Goal: Task Accomplishment & Management: Manage account settings

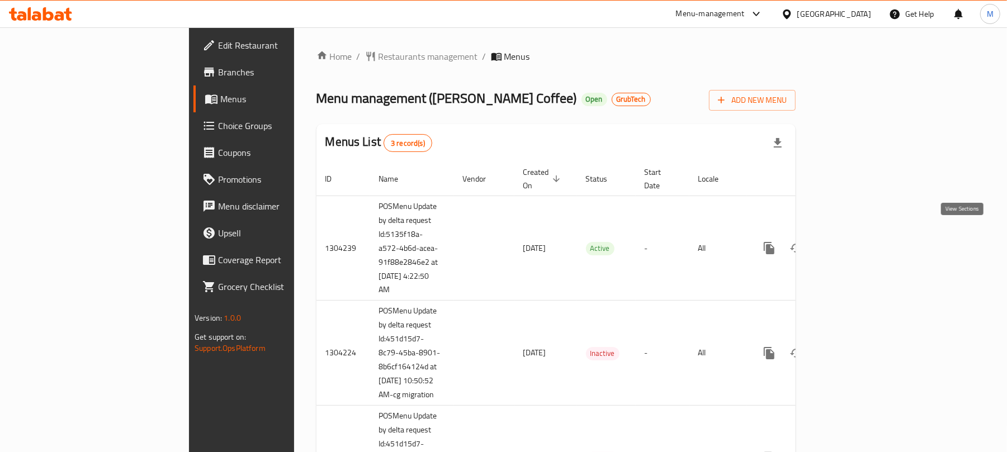
click at [857, 242] on icon "enhanced table" at bounding box center [849, 248] width 13 height 13
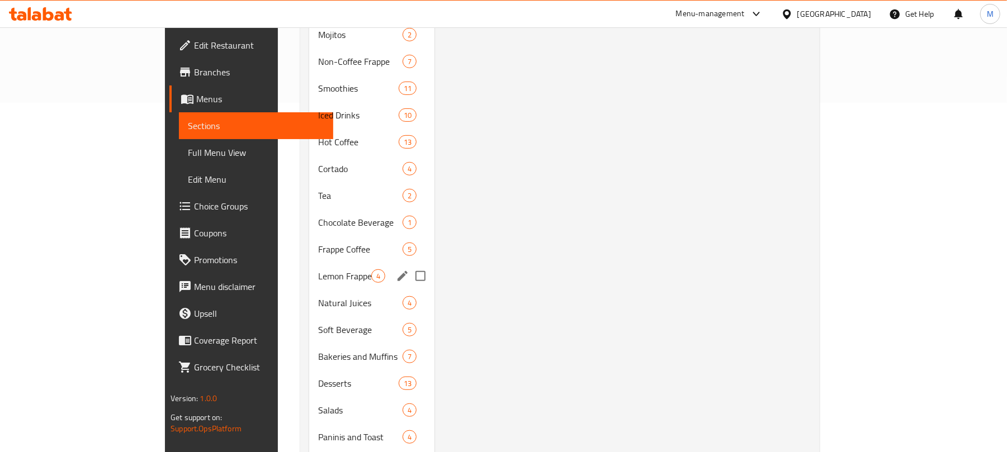
scroll to position [502, 0]
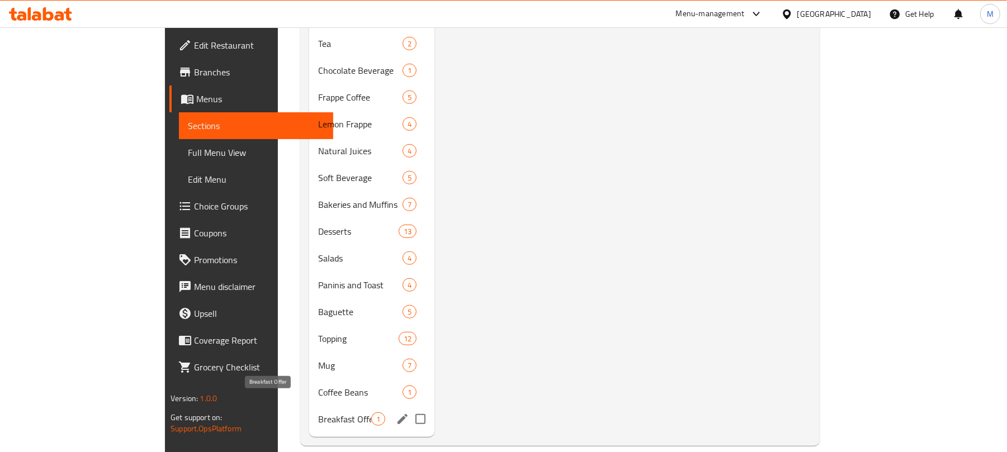
click at [318, 413] on span "Breakfast Offer" at bounding box center [344, 419] width 53 height 13
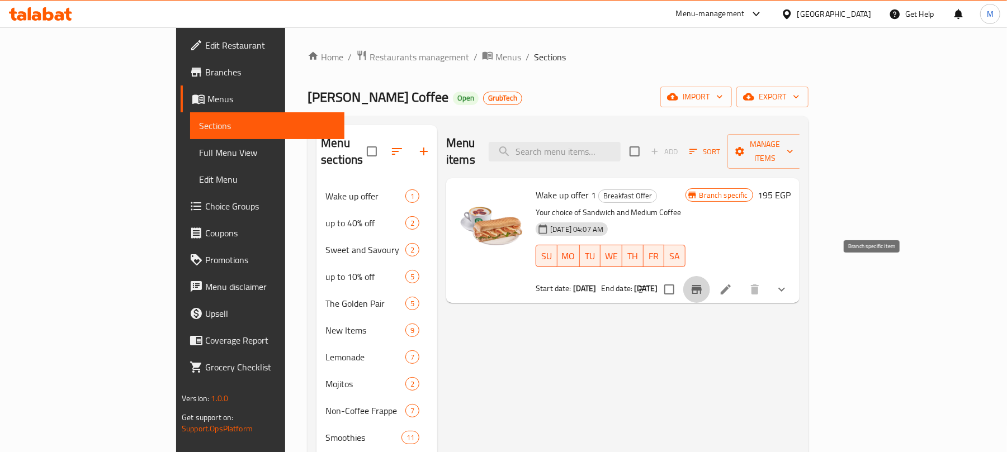
click at [710, 276] on button "Branch-specific-item" at bounding box center [696, 289] width 27 height 27
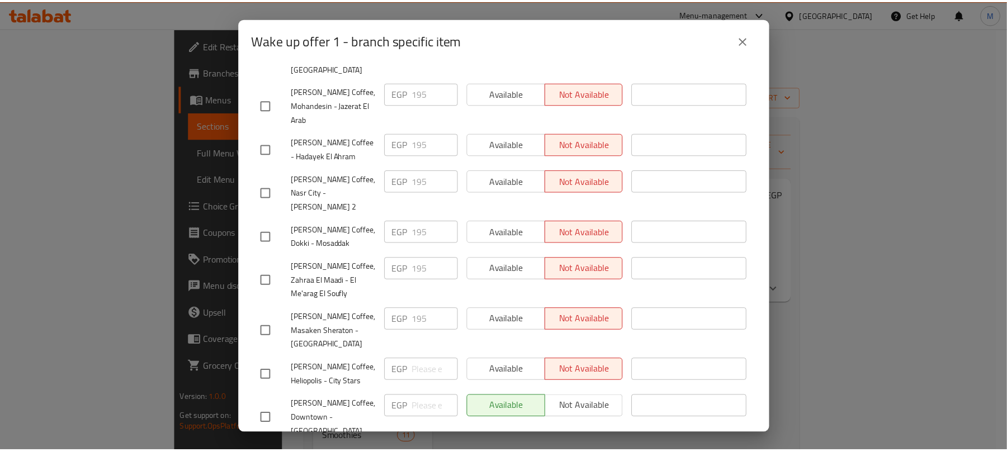
scroll to position [296, 0]
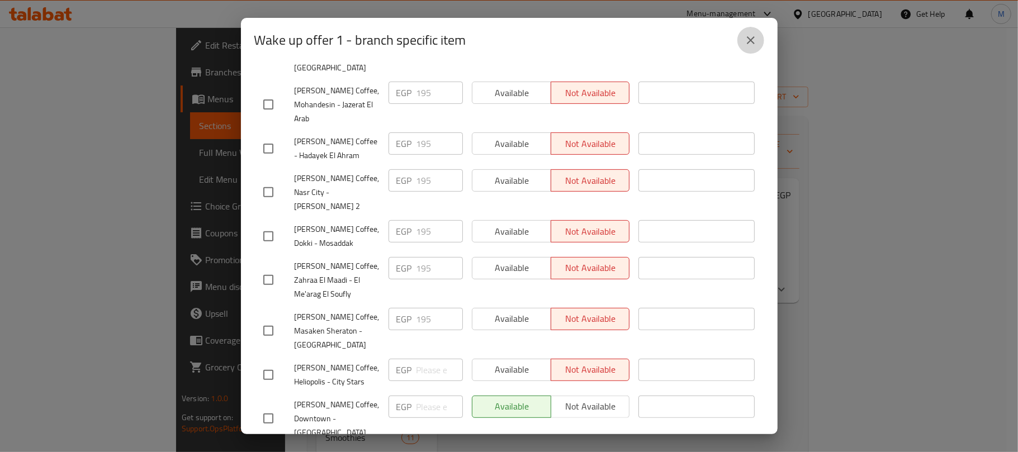
click at [754, 39] on icon "close" at bounding box center [750, 40] width 13 height 13
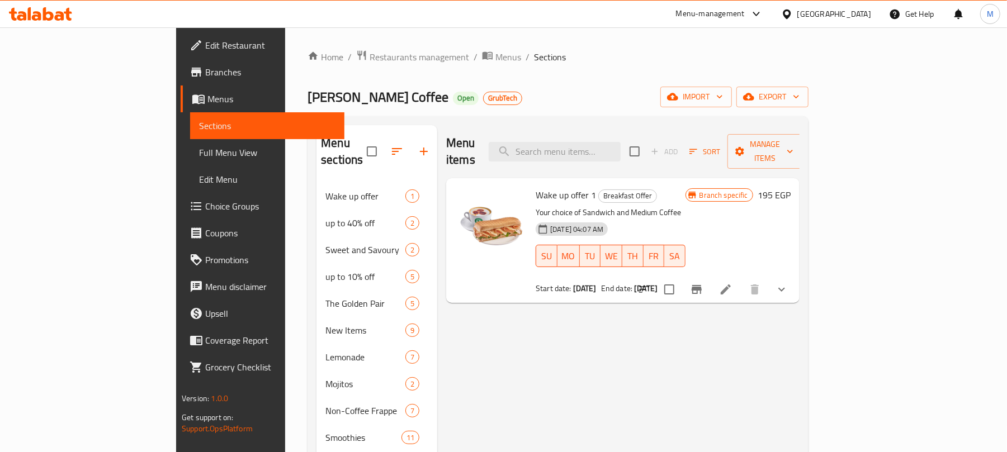
click at [205, 78] on span "Branches" at bounding box center [270, 71] width 130 height 13
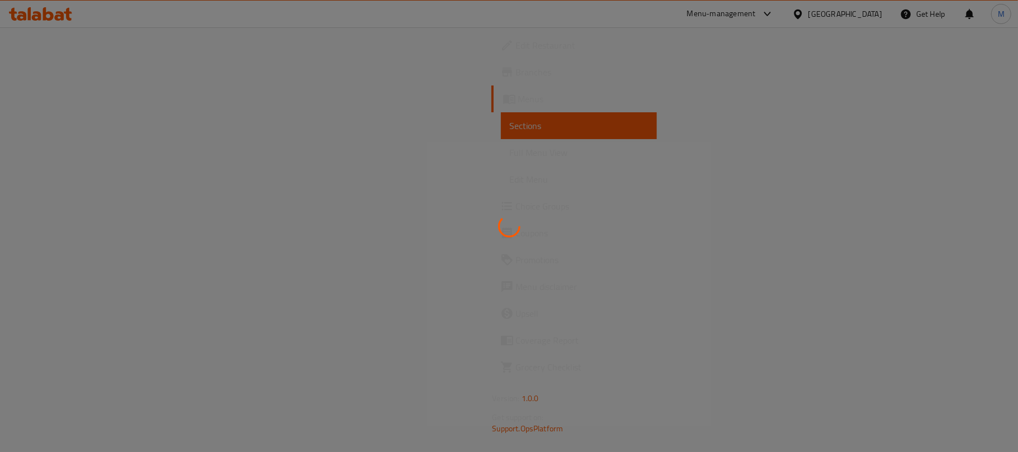
click at [793, 12] on div at bounding box center [509, 226] width 1018 height 452
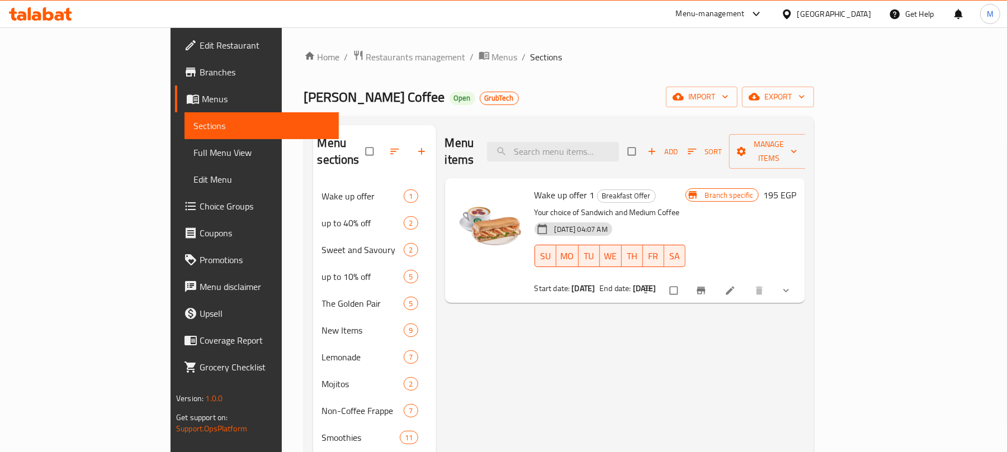
click at [745, 12] on div "Menu-management" at bounding box center [710, 13] width 69 height 13
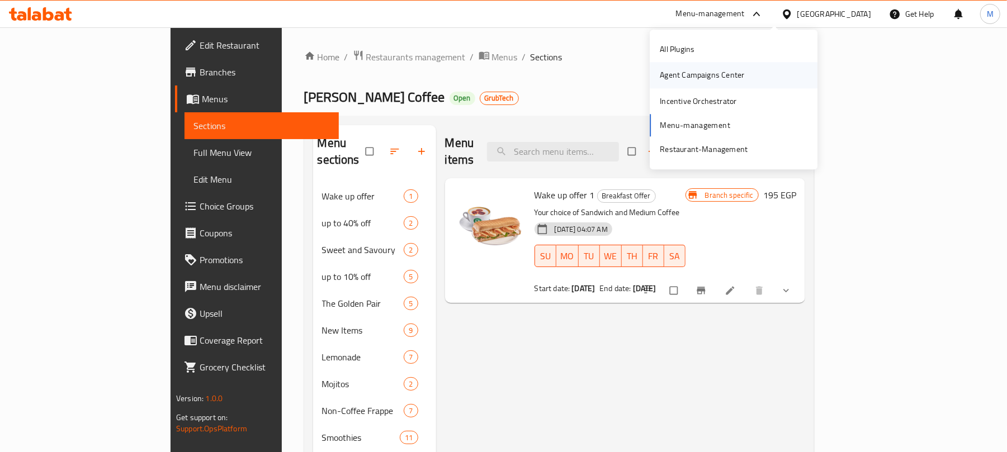
click at [743, 74] on div "Agent Campaigns Center" at bounding box center [702, 75] width 84 height 12
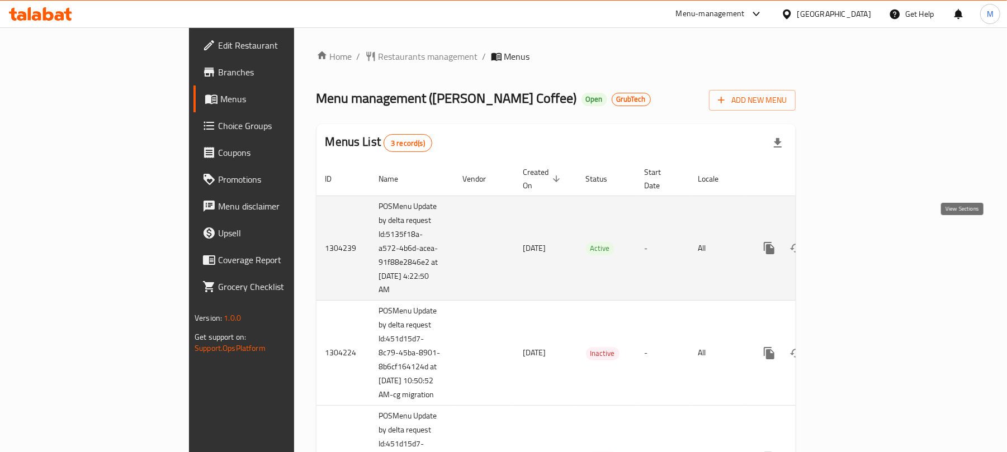
click at [857, 242] on icon "enhanced table" at bounding box center [849, 248] width 13 height 13
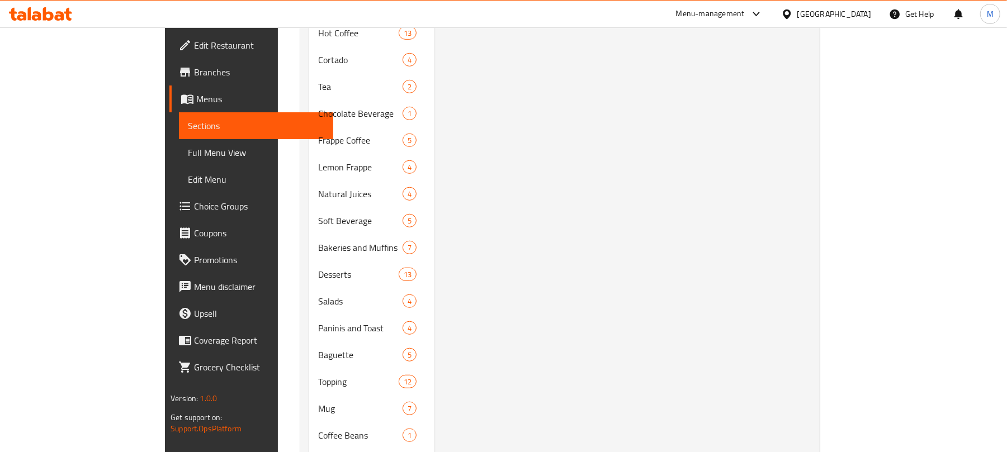
scroll to position [502, 0]
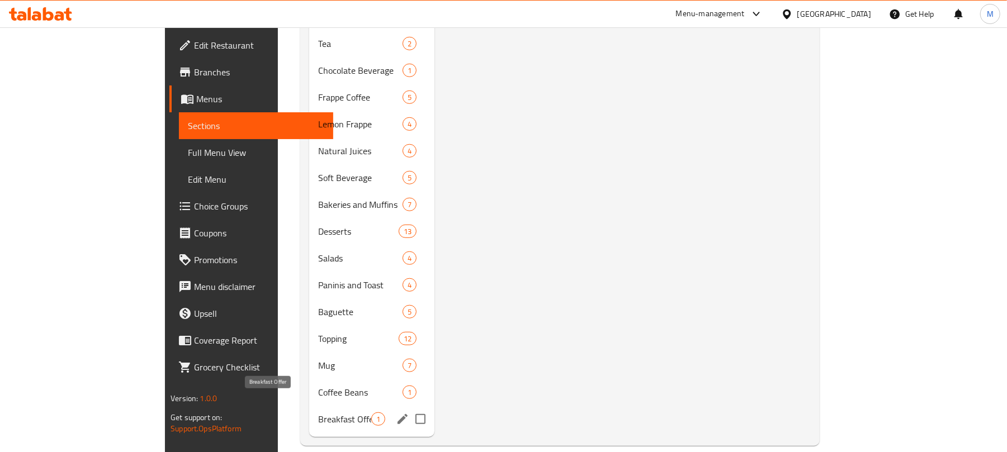
click at [318, 413] on span "Breakfast Offer" at bounding box center [344, 419] width 53 height 13
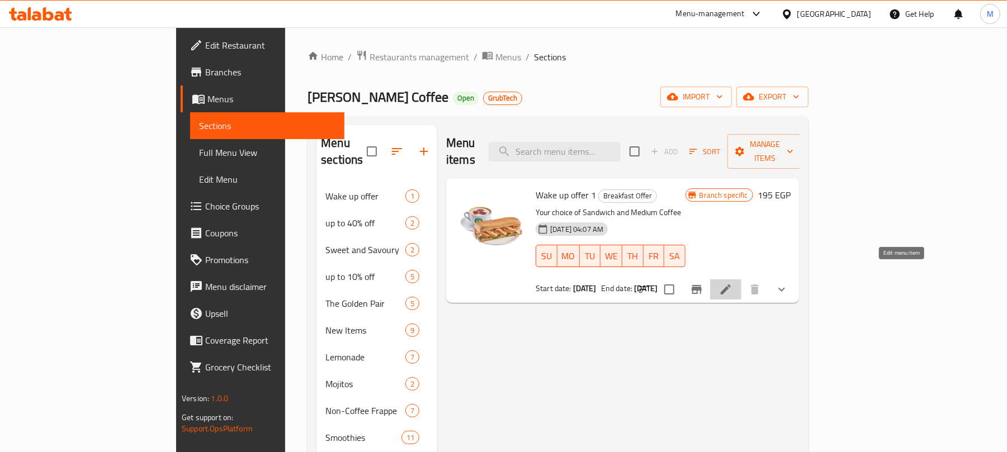
click at [733, 283] on icon at bounding box center [725, 289] width 13 height 13
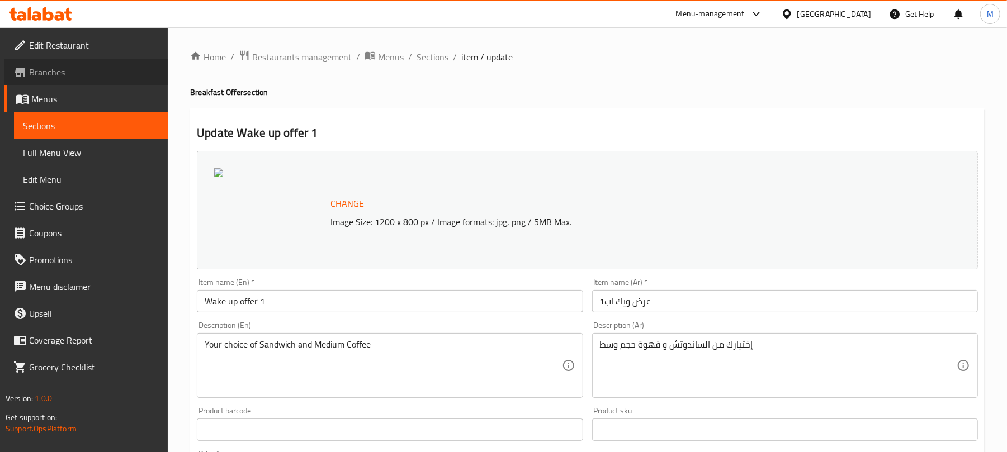
click at [45, 61] on link "Branches" at bounding box center [86, 72] width 164 height 27
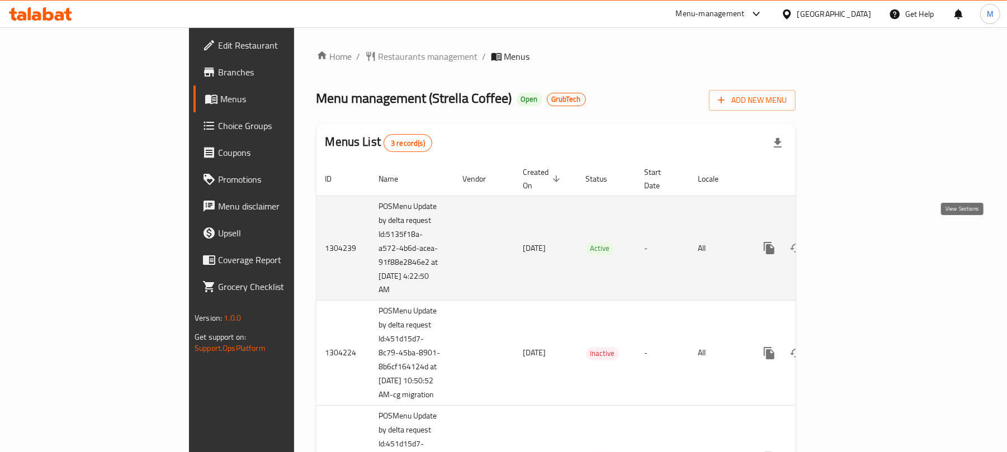
click at [857, 242] on icon "enhanced table" at bounding box center [849, 248] width 13 height 13
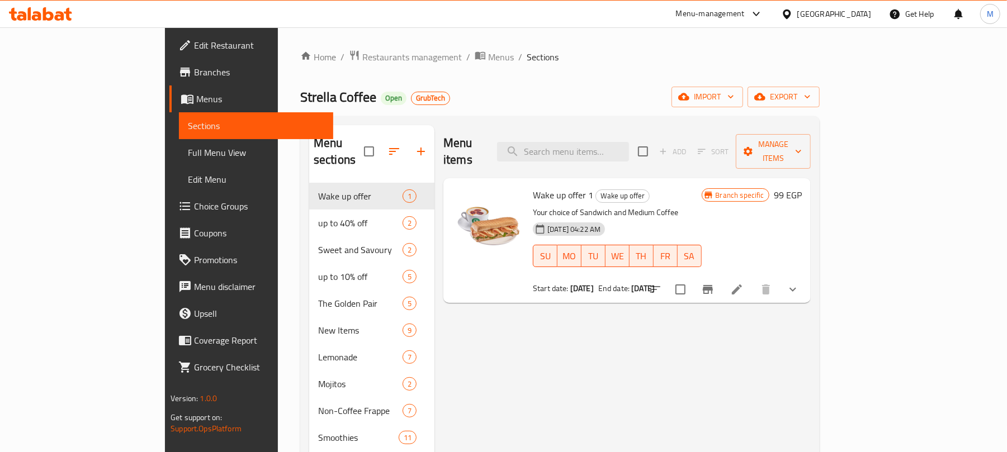
scroll to position [502, 0]
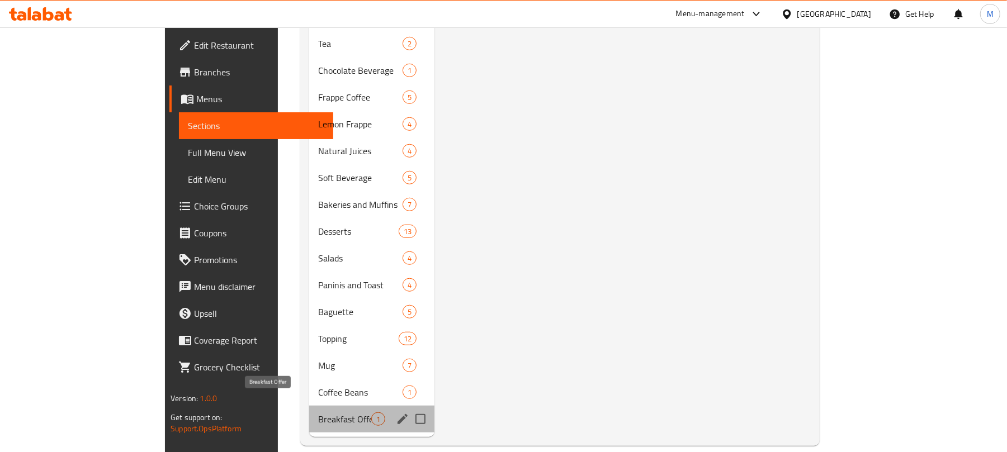
click at [318, 413] on span "Breakfast Offer" at bounding box center [344, 419] width 53 height 13
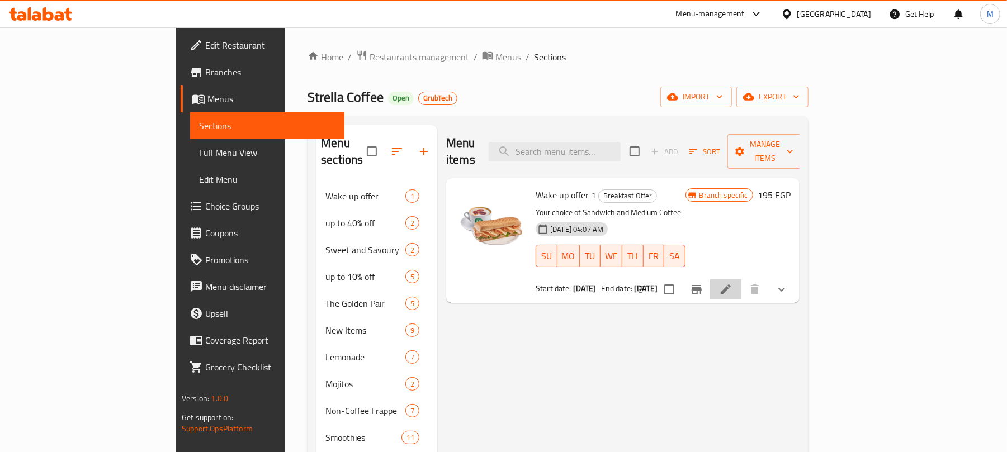
click at [742, 280] on li at bounding box center [725, 290] width 31 height 20
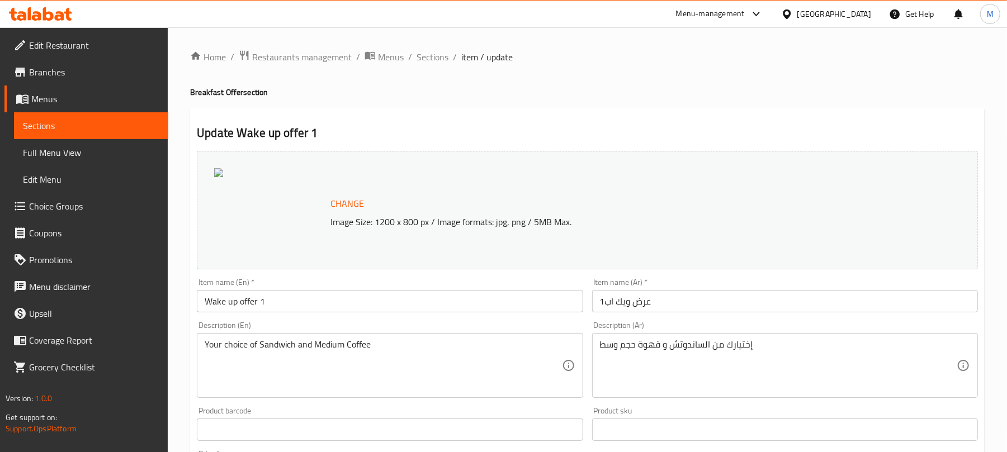
click at [81, 77] on span "Branches" at bounding box center [94, 71] width 130 height 13
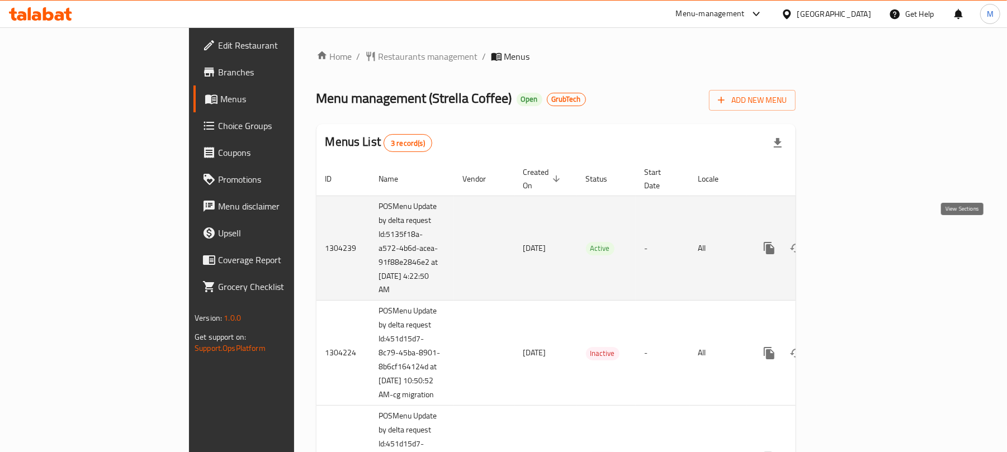
click at [857, 242] on icon "enhanced table" at bounding box center [849, 248] width 13 height 13
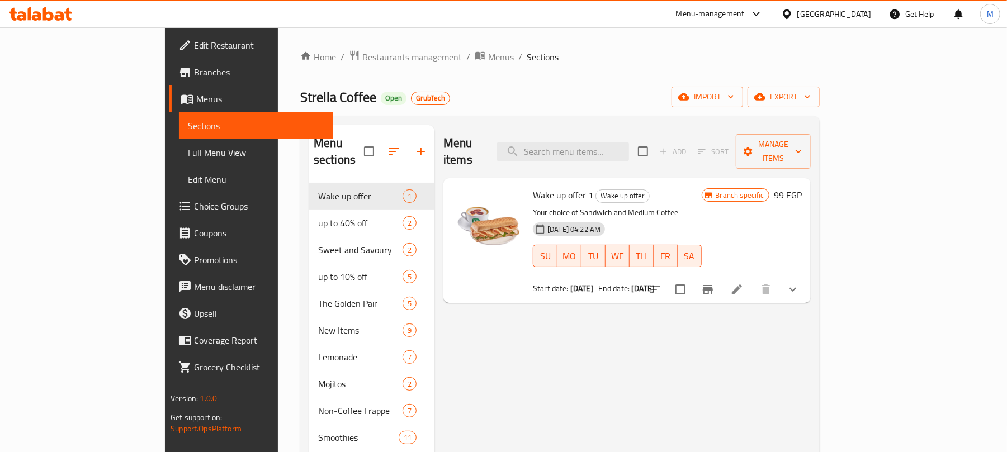
scroll to position [502, 0]
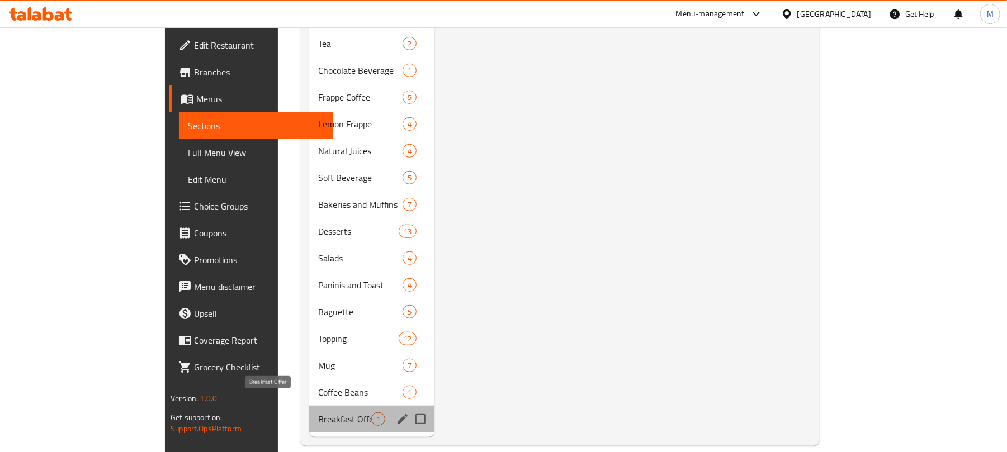
click at [318, 413] on span "Breakfast Offer" at bounding box center [344, 419] width 53 height 13
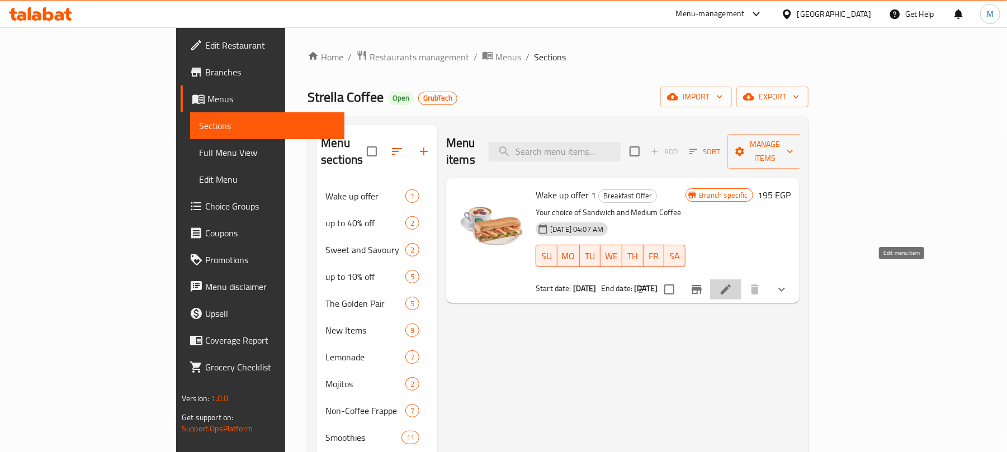
click at [733, 283] on icon at bounding box center [725, 289] width 13 height 13
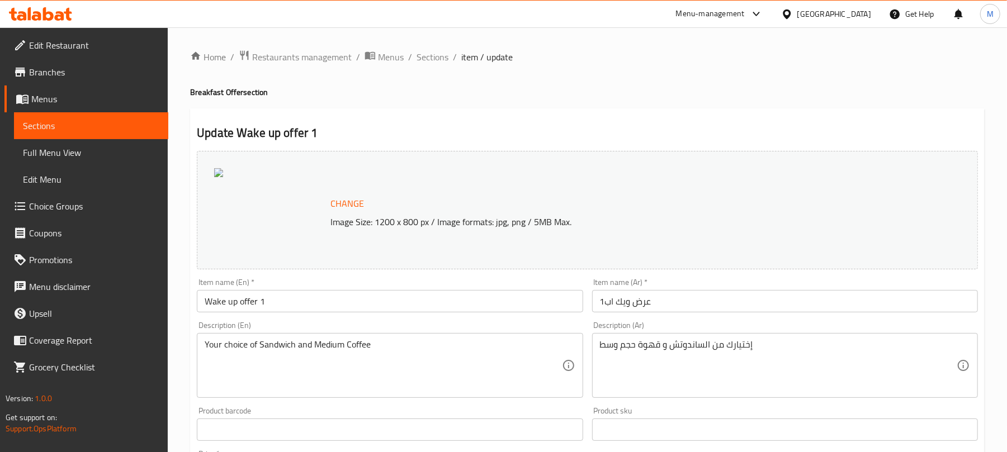
click at [63, 90] on link "Menus" at bounding box center [86, 99] width 164 height 27
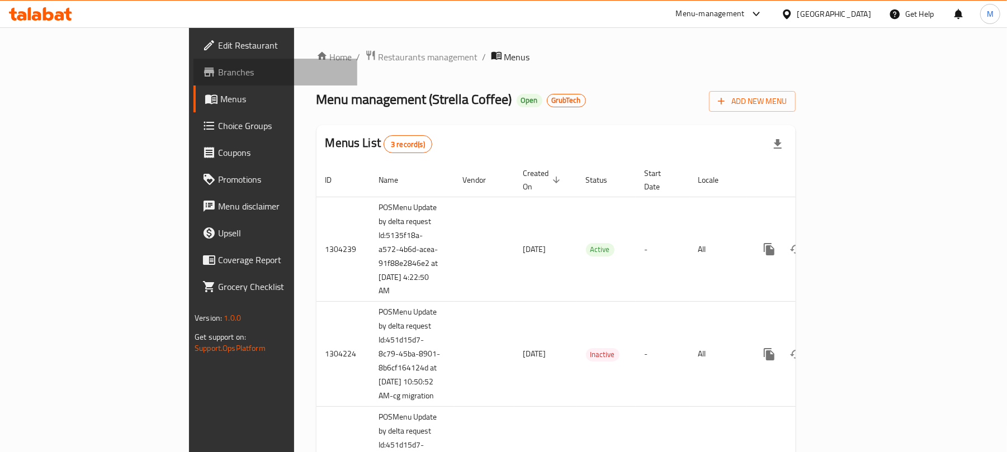
click at [218, 65] on span "Branches" at bounding box center [283, 71] width 130 height 13
